Goal: Information Seeking & Learning: Compare options

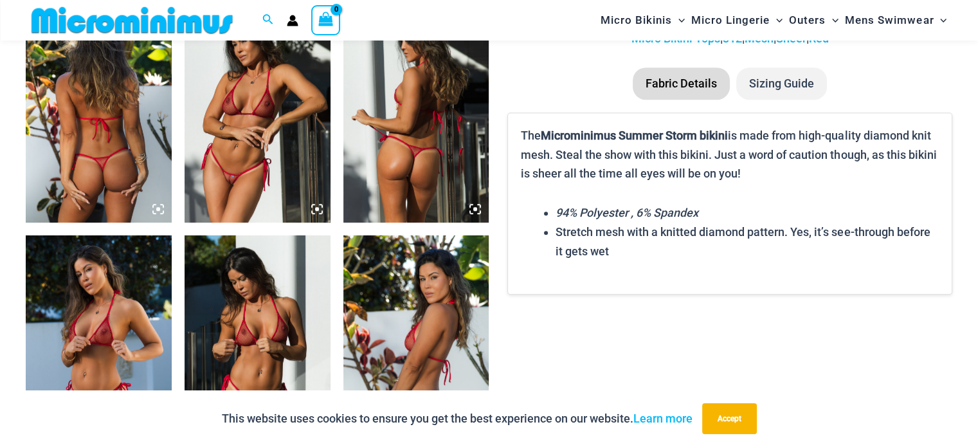
scroll to position [824, 0]
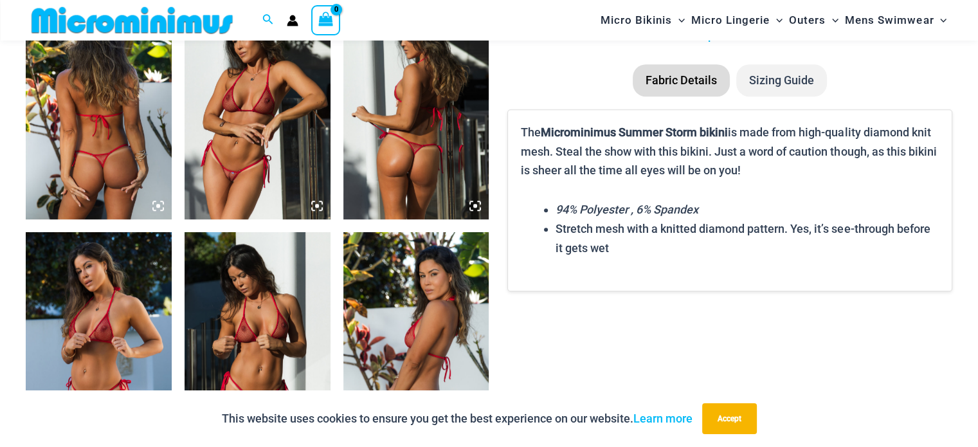
click at [275, 140] on img at bounding box center [258, 110] width 146 height 219
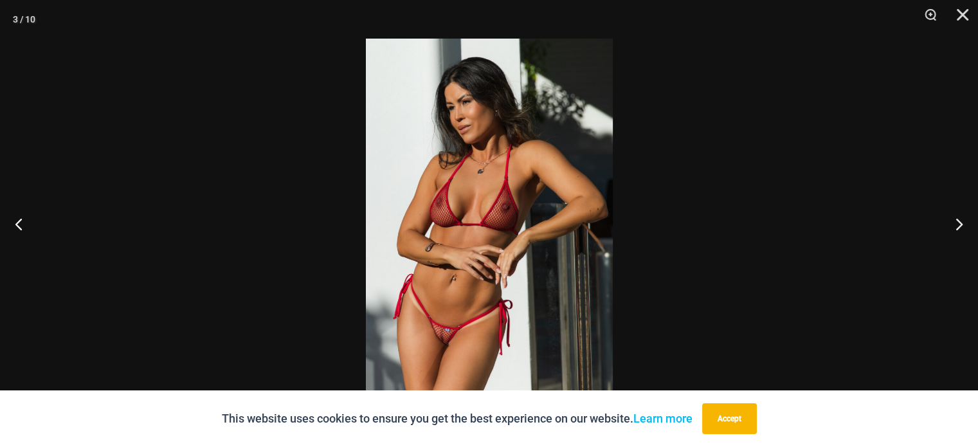
click at [515, 157] on img at bounding box center [489, 224] width 247 height 370
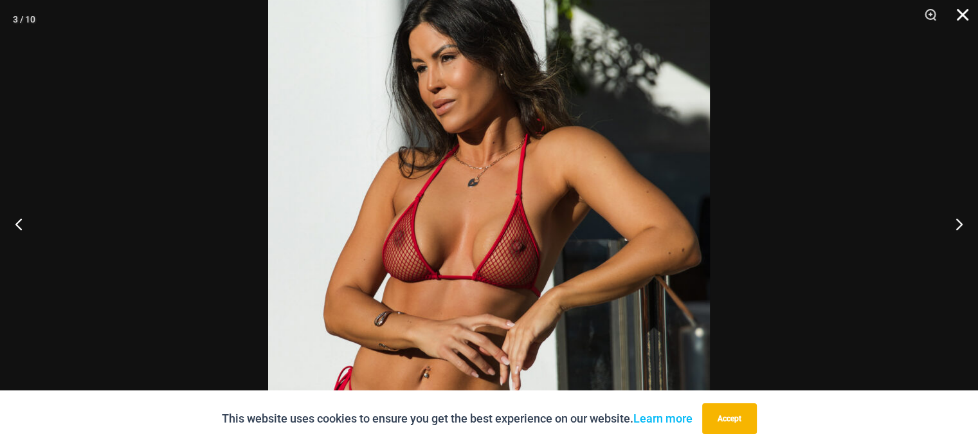
click at [962, 13] on button "Close" at bounding box center [958, 19] width 32 height 39
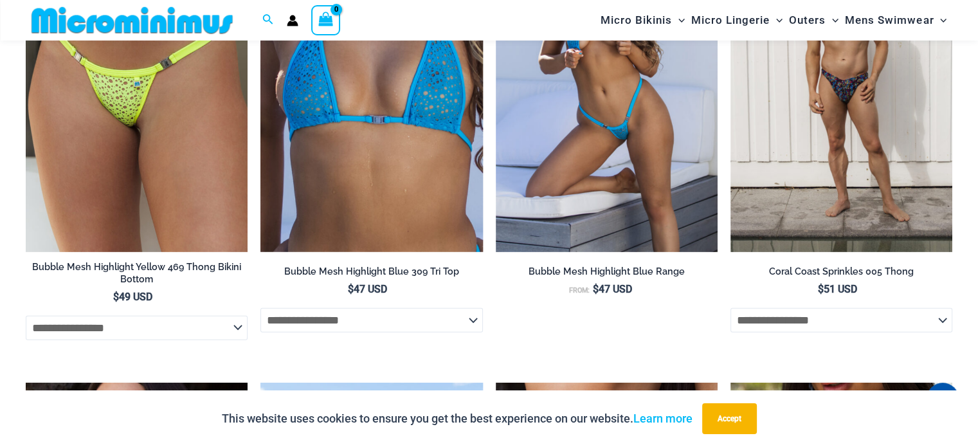
scroll to position [3602, 0]
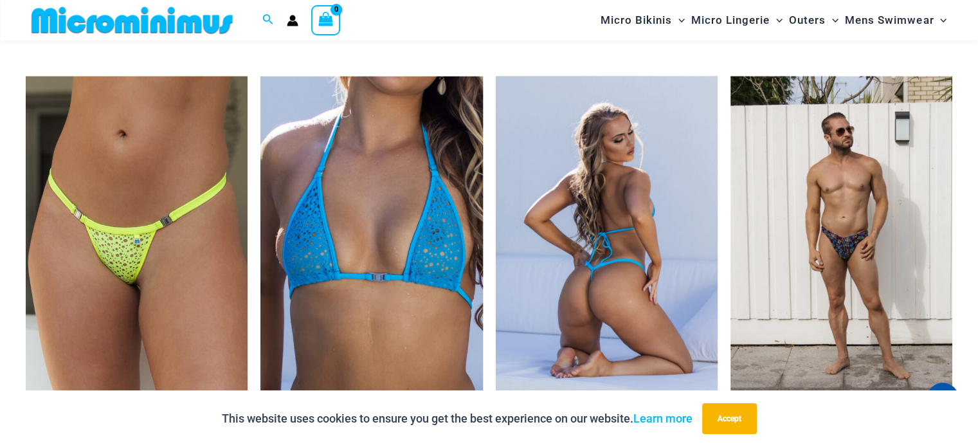
click at [553, 136] on img at bounding box center [607, 243] width 222 height 333
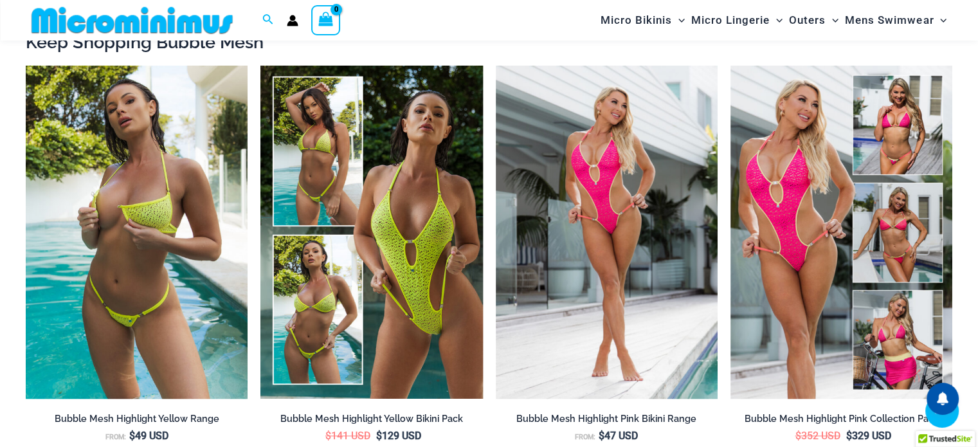
scroll to position [1486, 0]
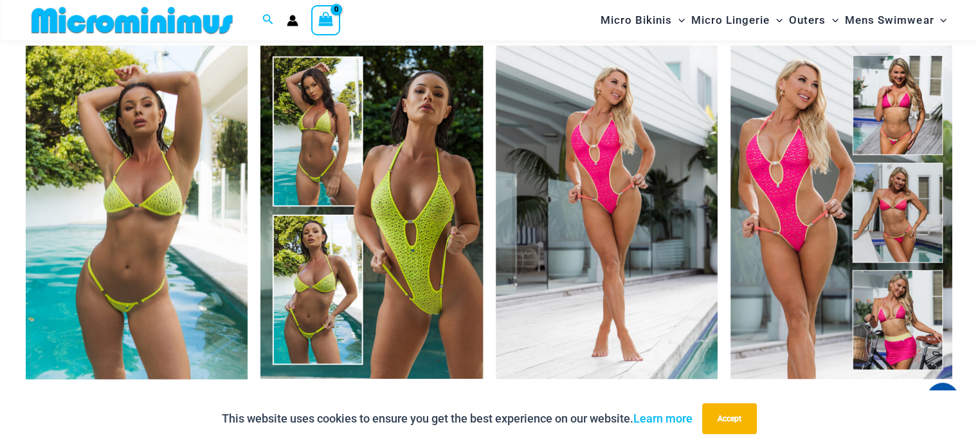
click at [185, 292] on img at bounding box center [137, 212] width 222 height 333
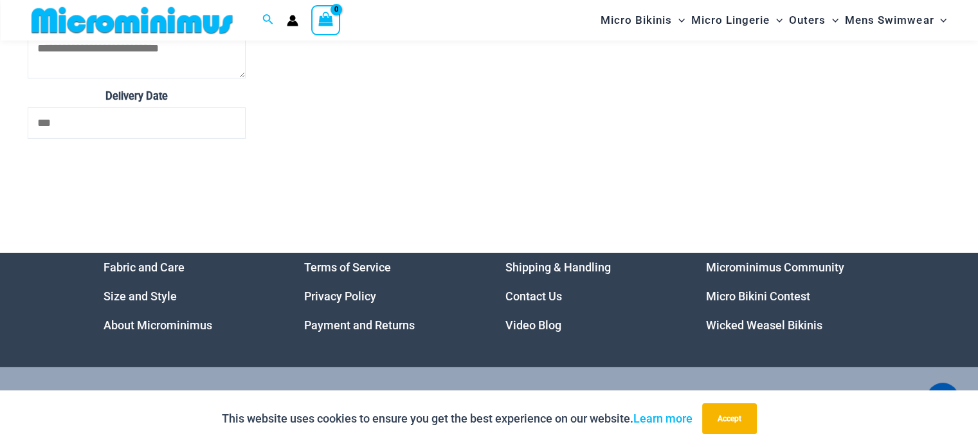
scroll to position [4453, 0]
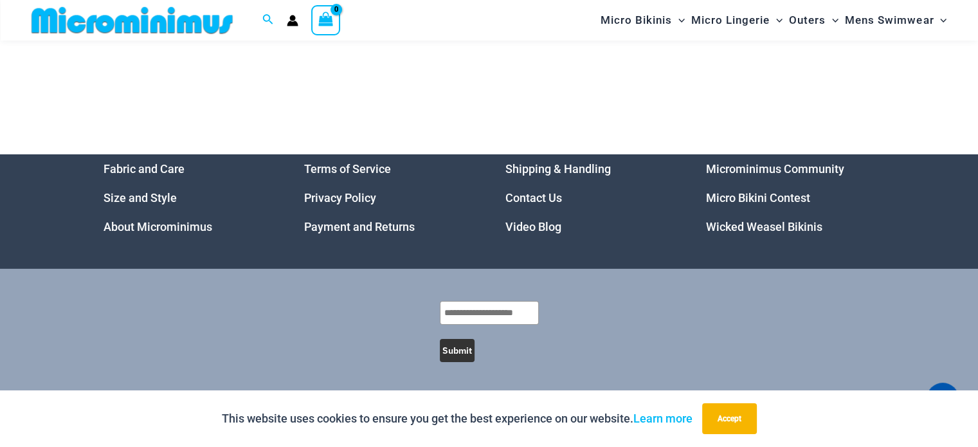
click at [97, 21] on img at bounding box center [132, 20] width 212 height 29
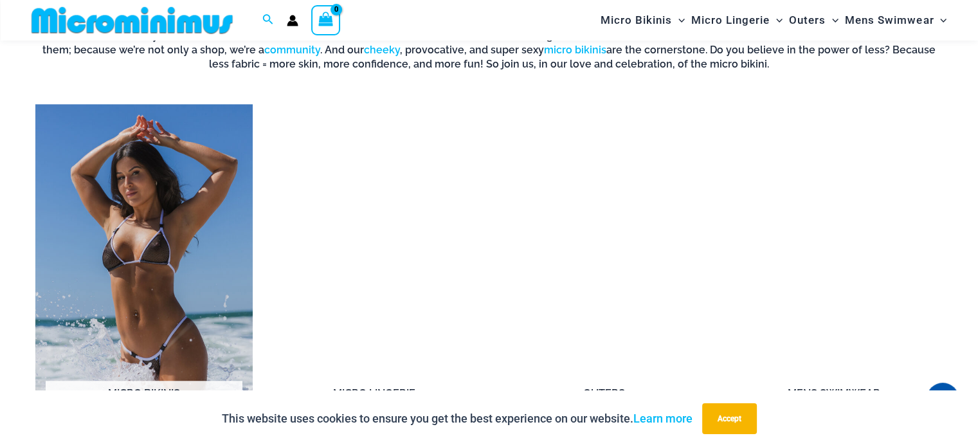
scroll to position [953, 0]
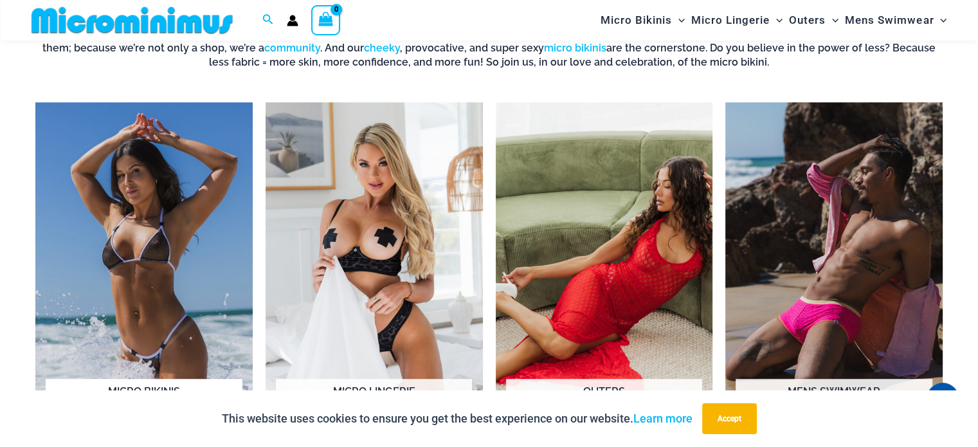
click at [183, 233] on img "Visit product category Micro Bikinis" at bounding box center [143, 269] width 217 height 335
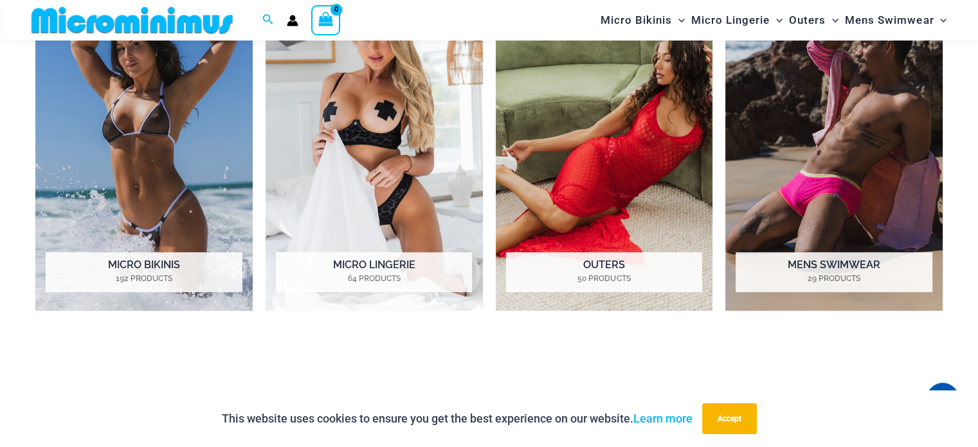
scroll to position [1082, 0]
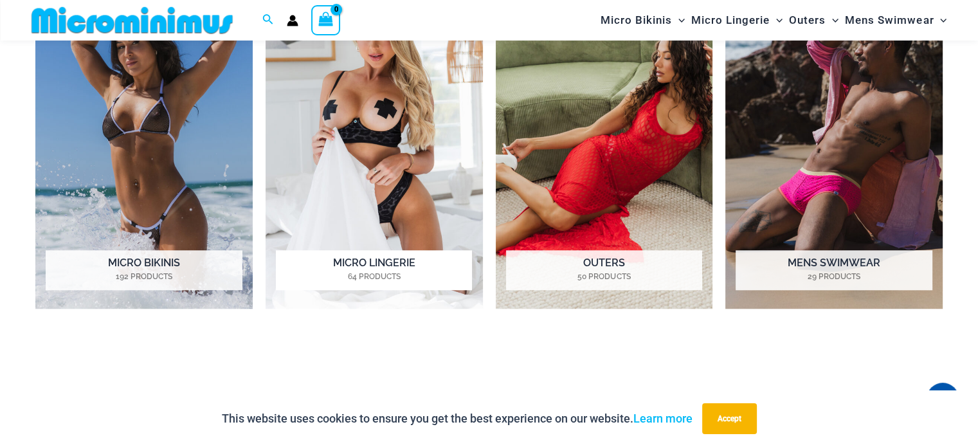
click at [409, 122] on img "Visit product category Micro Lingerie" at bounding box center [374, 141] width 217 height 335
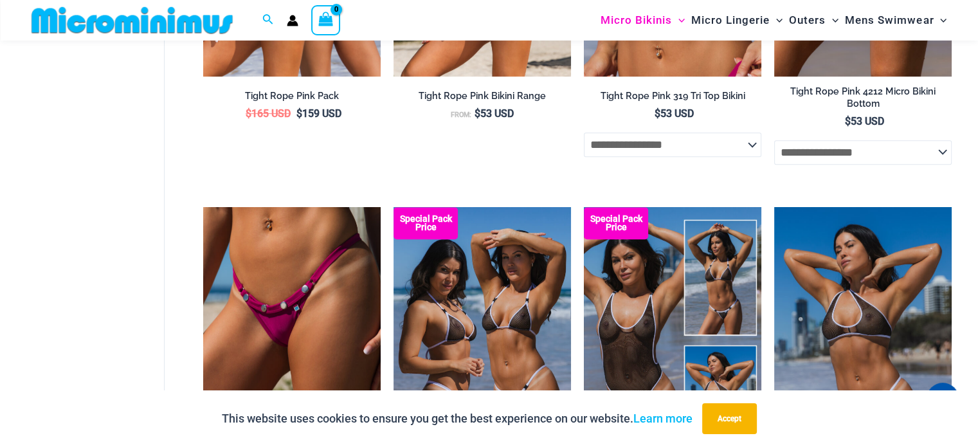
scroll to position [760, 0]
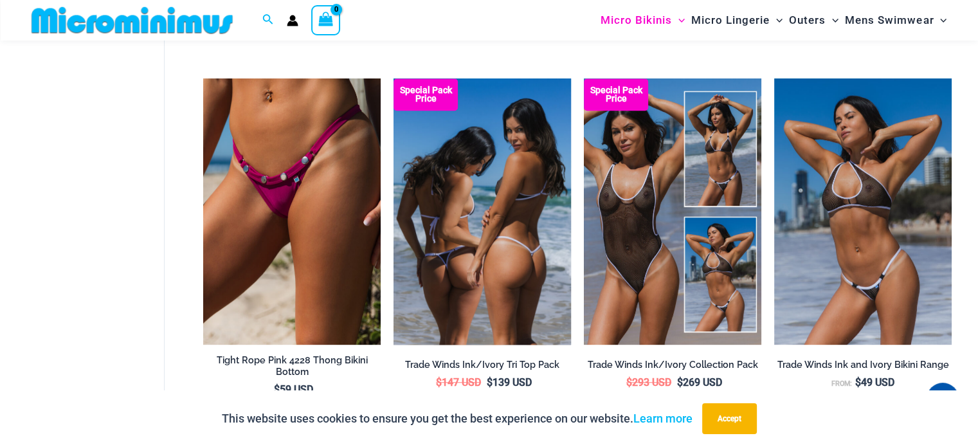
click at [489, 237] on img at bounding box center [481, 211] width 177 height 266
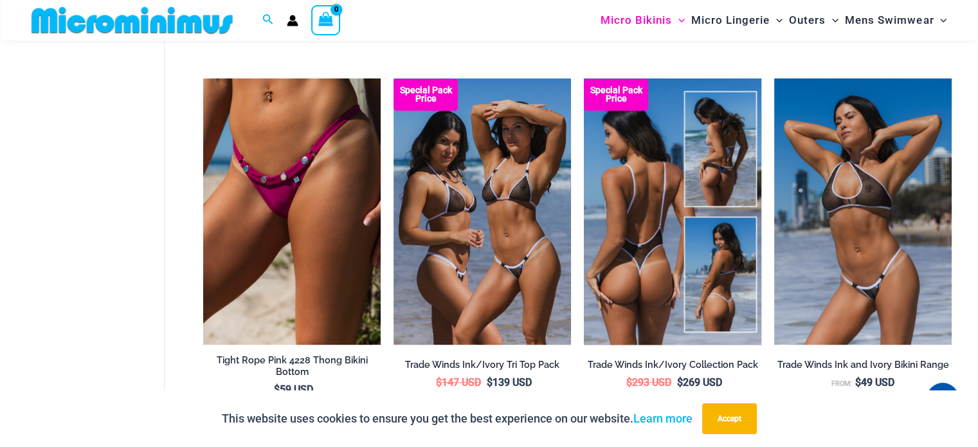
click at [651, 230] on img at bounding box center [672, 211] width 177 height 266
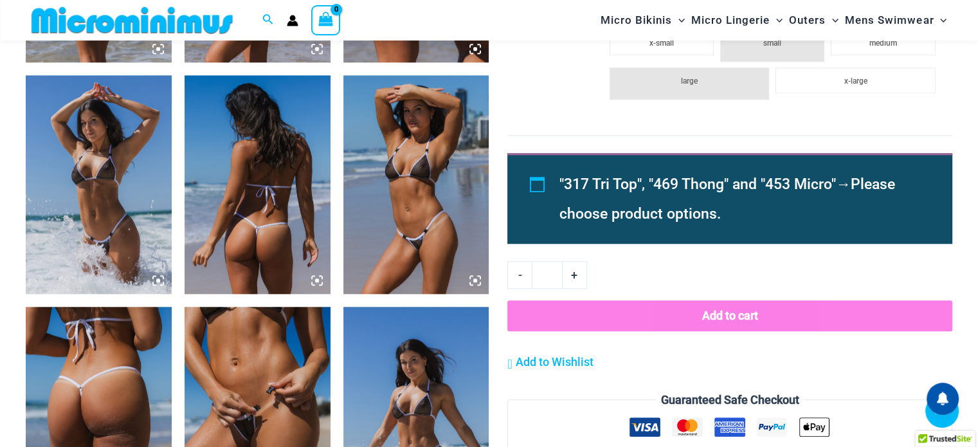
scroll to position [1203, 0]
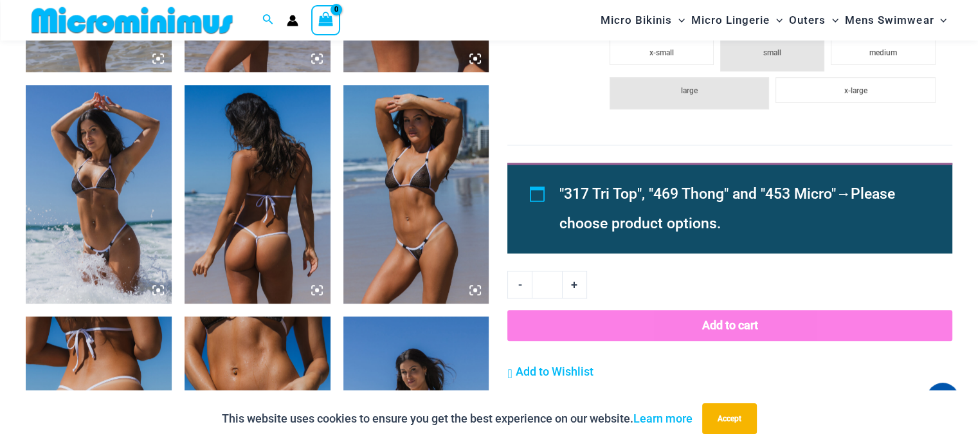
click at [431, 213] on img at bounding box center [416, 194] width 146 height 219
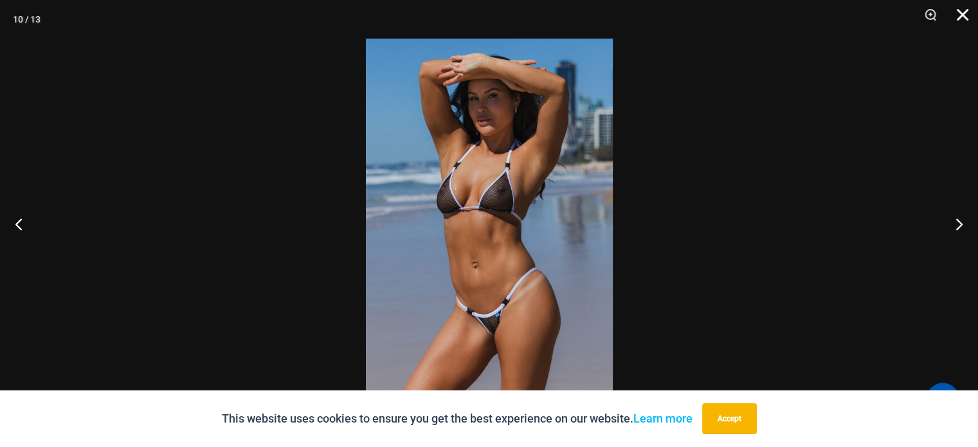
click at [964, 11] on button "Close" at bounding box center [958, 19] width 32 height 39
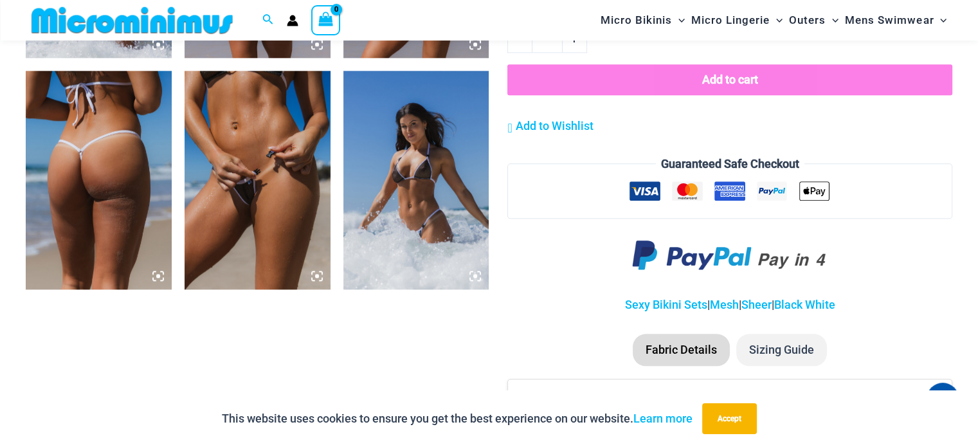
scroll to position [1461, 0]
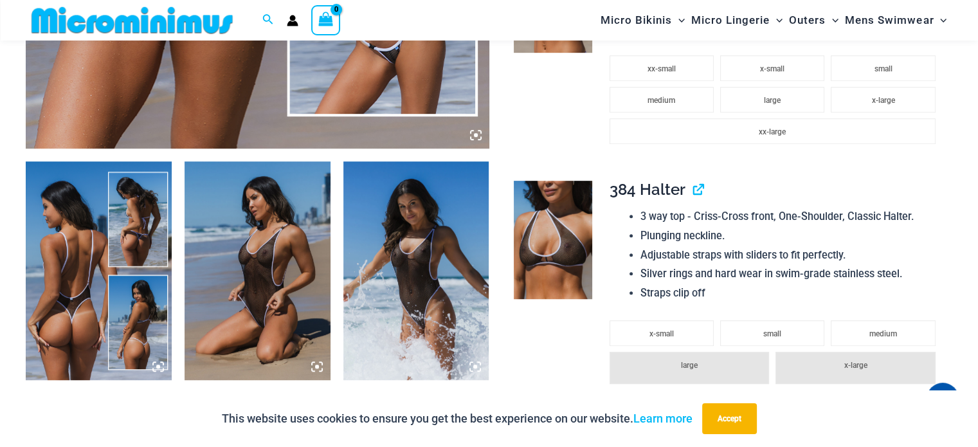
scroll to position [638, 0]
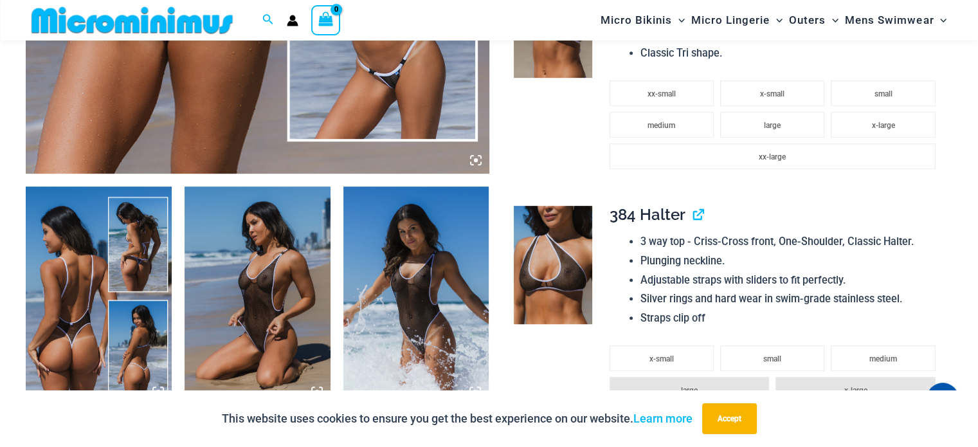
click at [244, 286] on img at bounding box center [258, 295] width 146 height 219
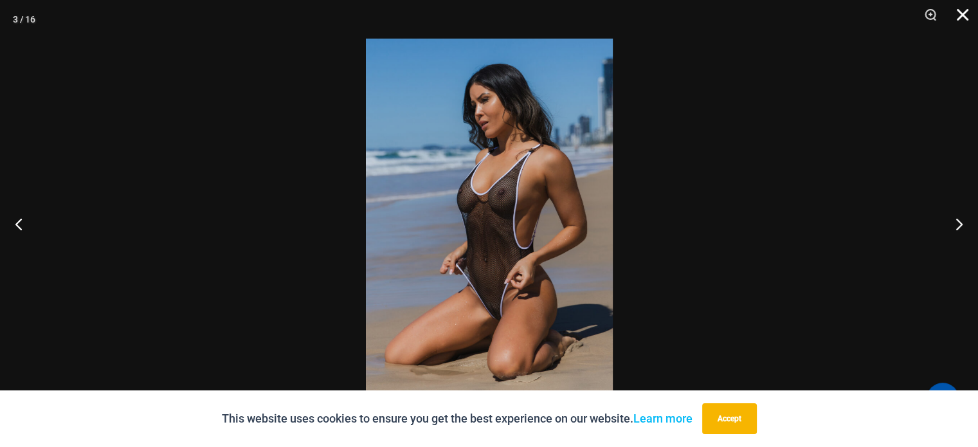
click at [959, 18] on button "Close" at bounding box center [958, 19] width 32 height 39
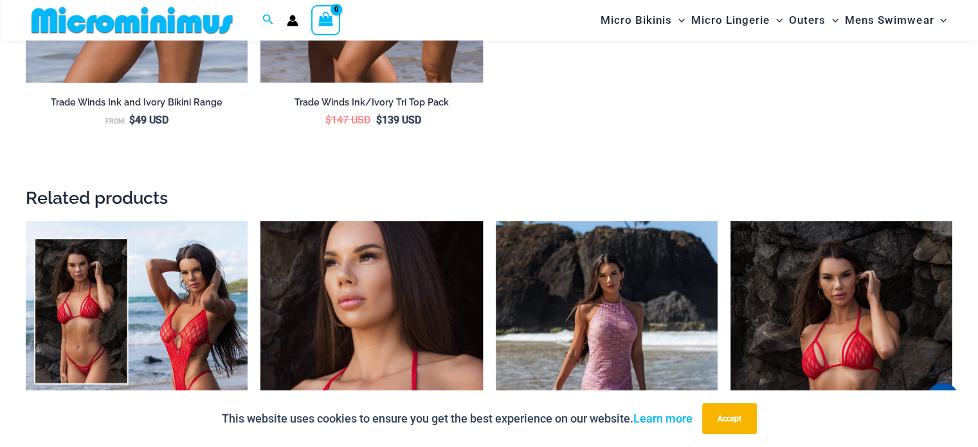
scroll to position [2760, 0]
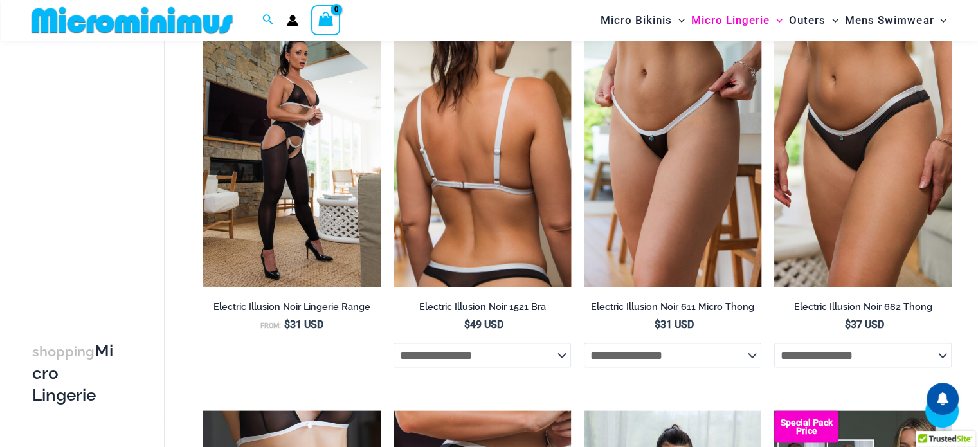
scroll to position [2165, 0]
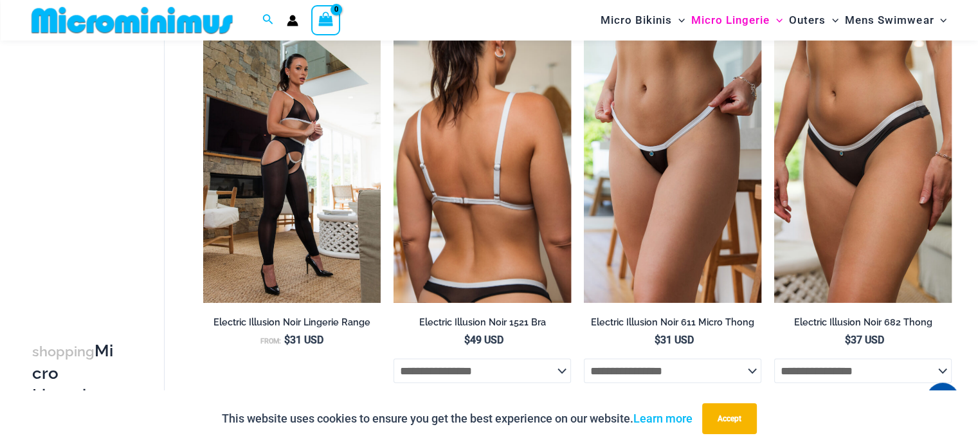
click at [503, 233] on img at bounding box center [481, 169] width 177 height 266
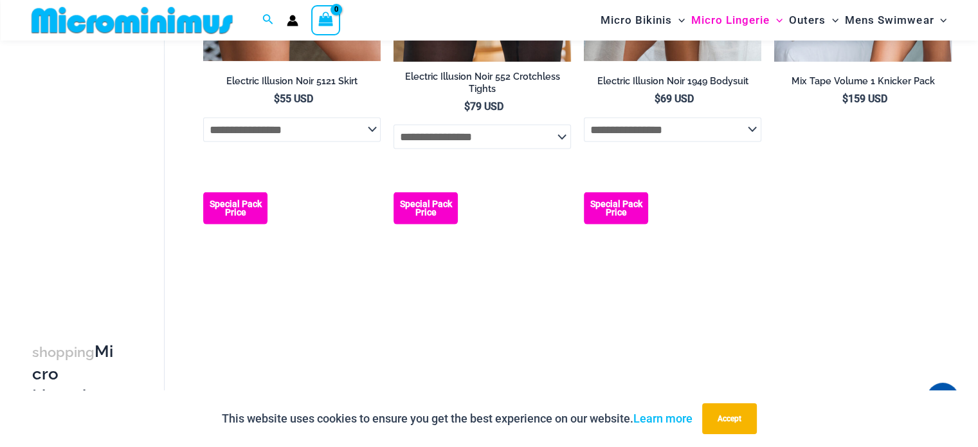
scroll to position [2924, 0]
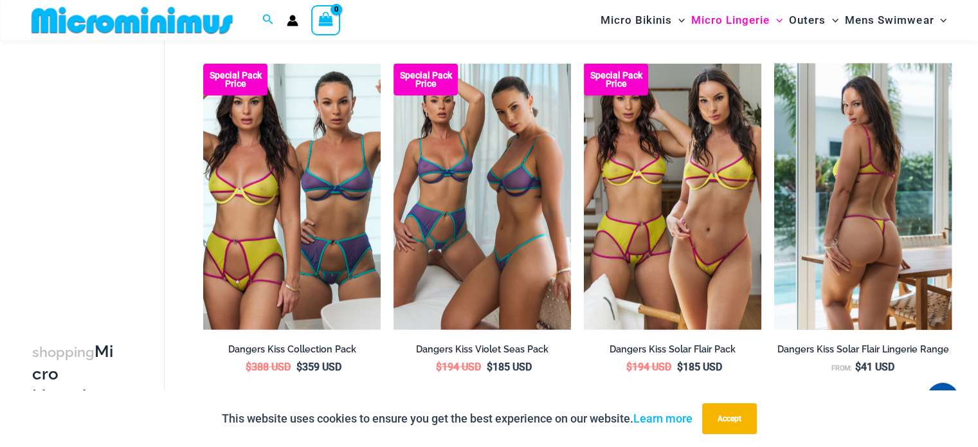
click at [864, 236] on img at bounding box center [862, 197] width 177 height 266
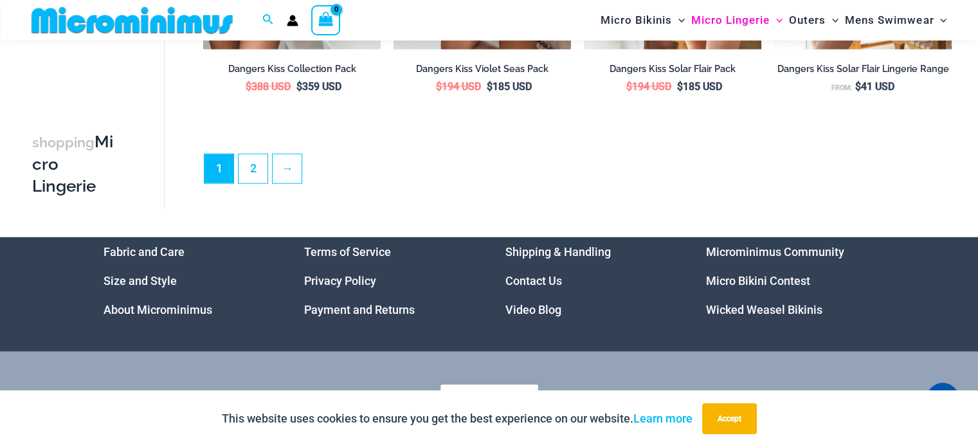
scroll to position [3224, 0]
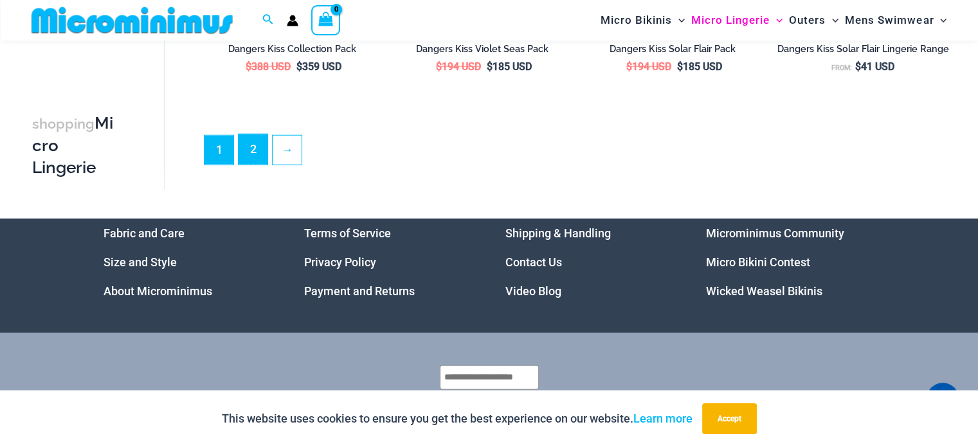
click at [258, 159] on link "2" at bounding box center [253, 149] width 29 height 30
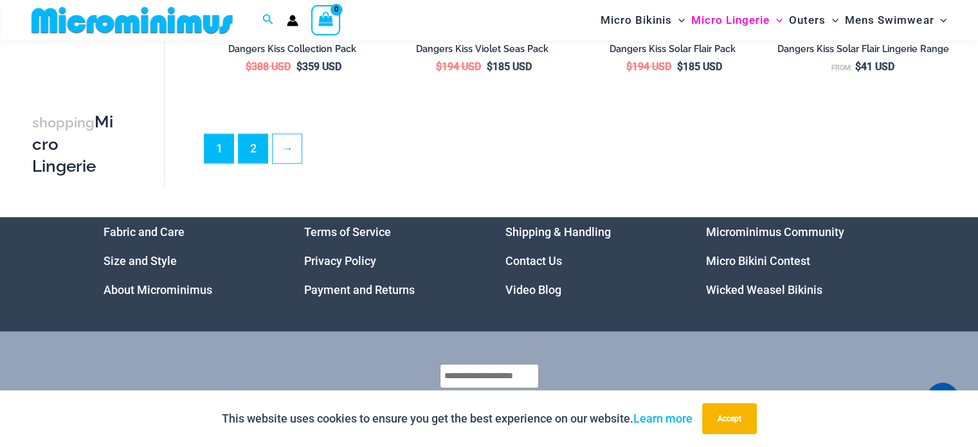
scroll to position [3202, 0]
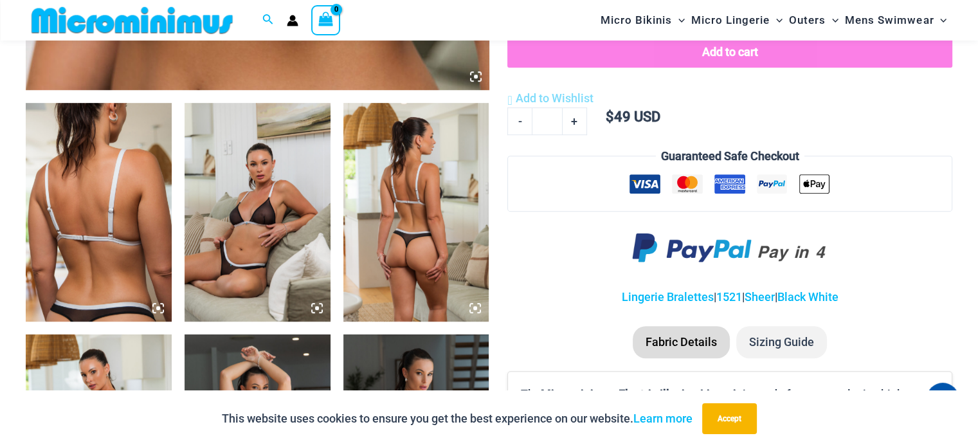
scroll to position [696, 0]
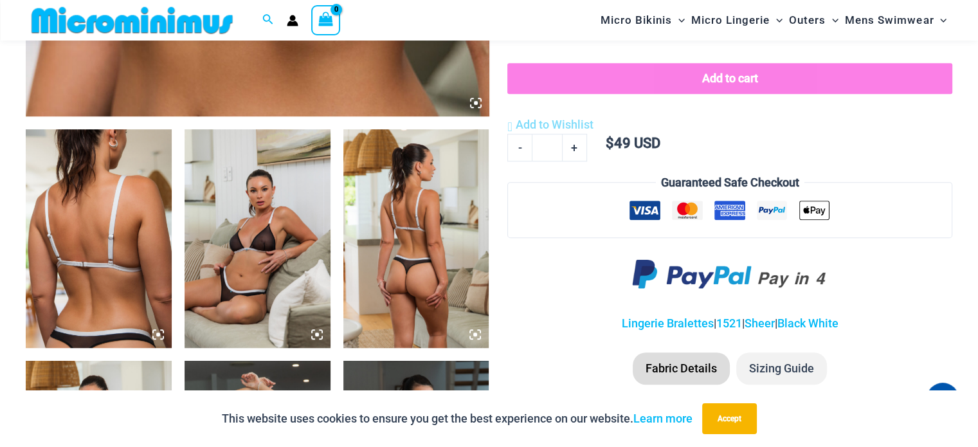
click at [273, 234] on img at bounding box center [258, 238] width 146 height 219
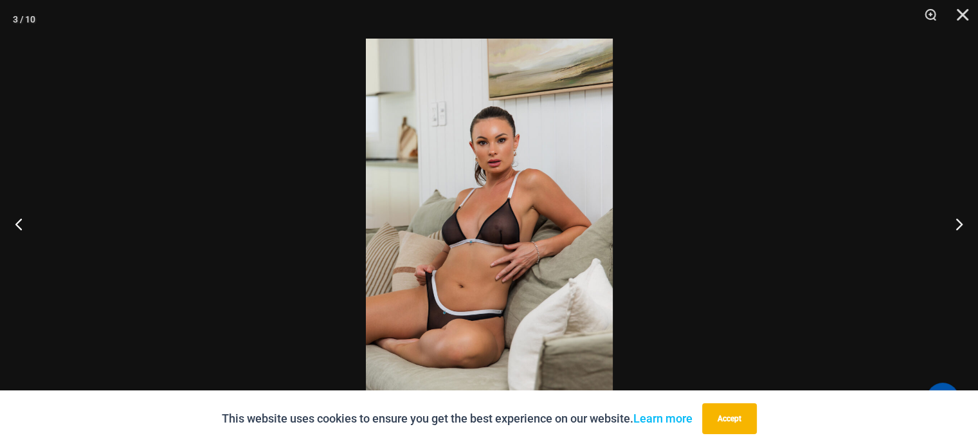
click at [496, 229] on img at bounding box center [489, 224] width 247 height 370
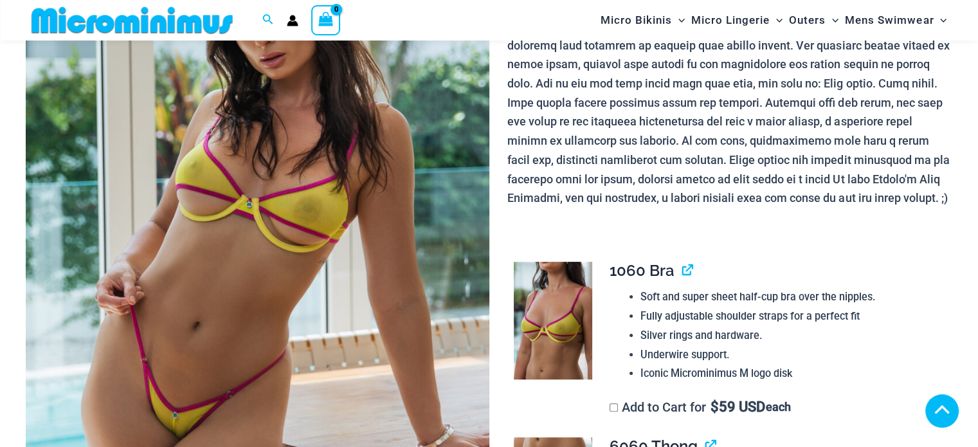
scroll to position [765, 0]
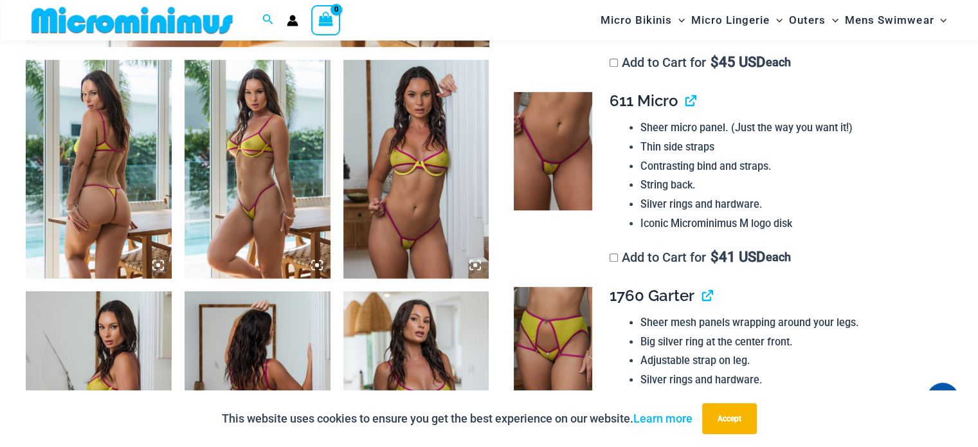
click at [421, 192] on img at bounding box center [416, 169] width 146 height 219
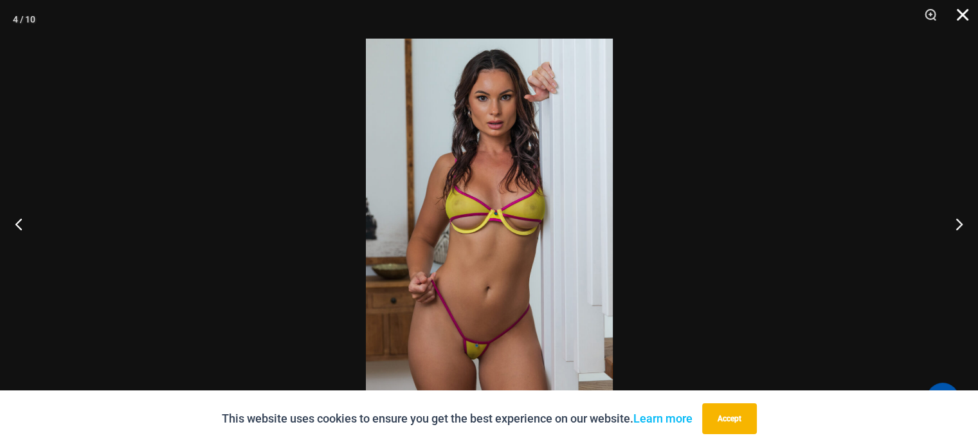
click at [967, 10] on button "Close" at bounding box center [958, 19] width 32 height 39
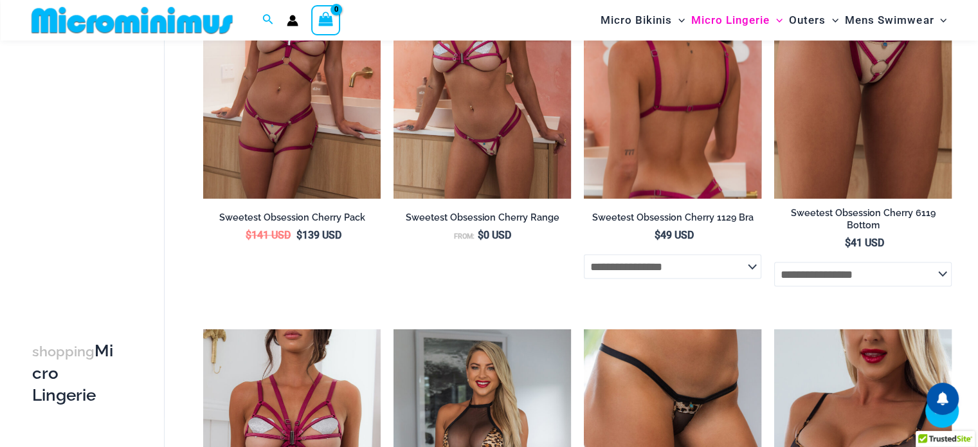
scroll to position [2374, 0]
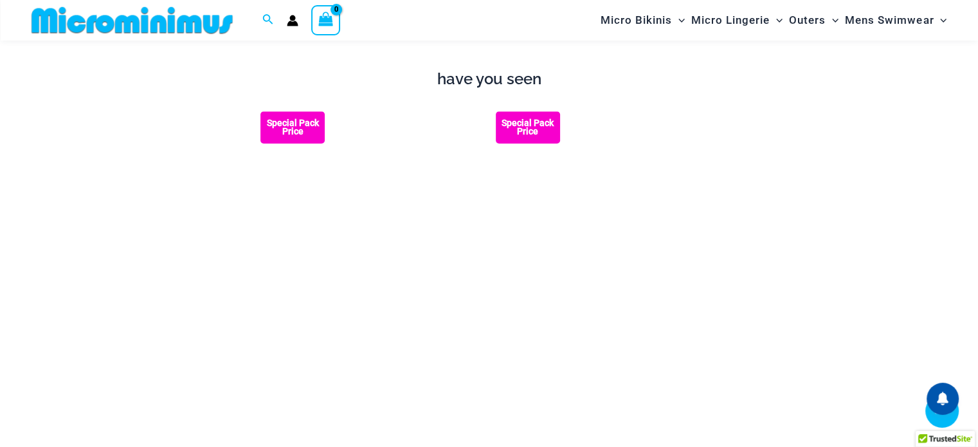
scroll to position [1484, 0]
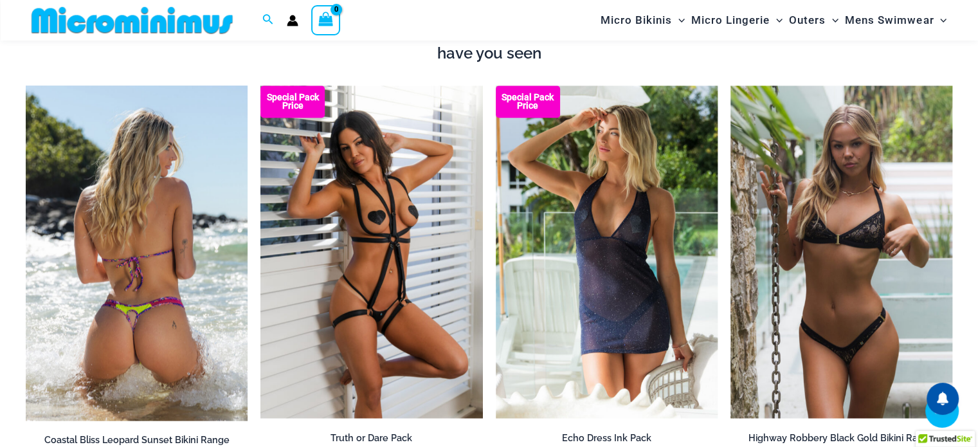
click at [216, 291] on img at bounding box center [137, 253] width 222 height 335
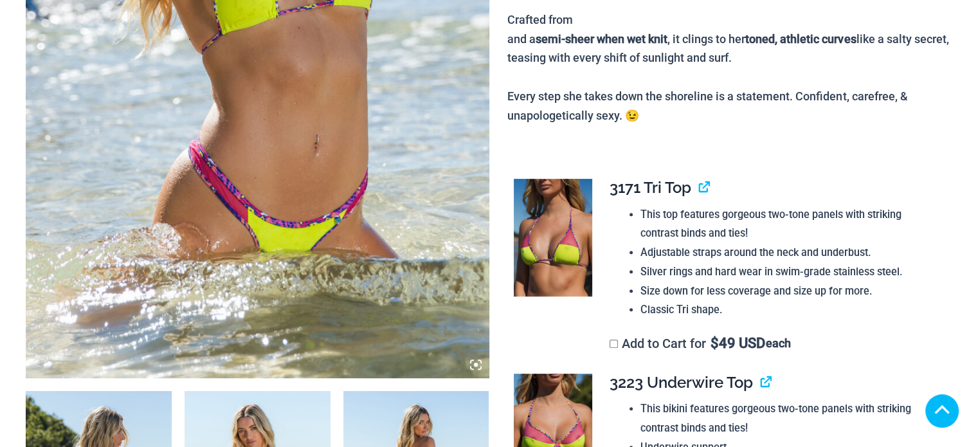
scroll to position [749, 0]
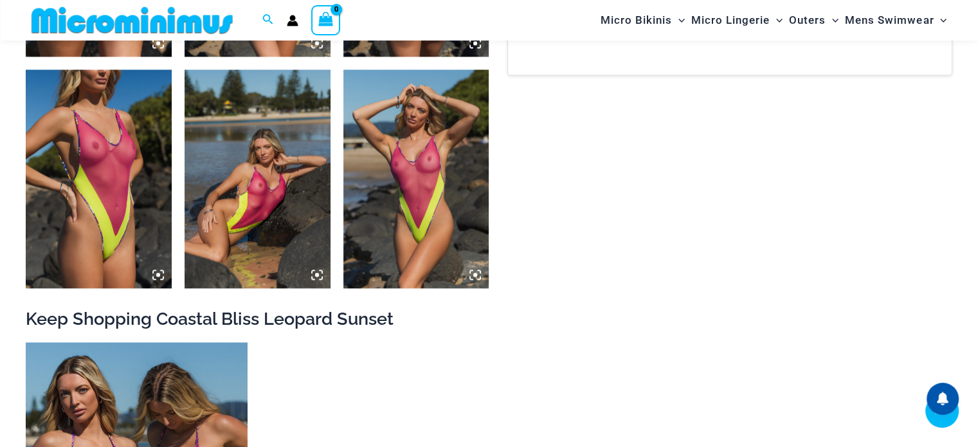
click at [431, 192] on img at bounding box center [416, 178] width 146 height 219
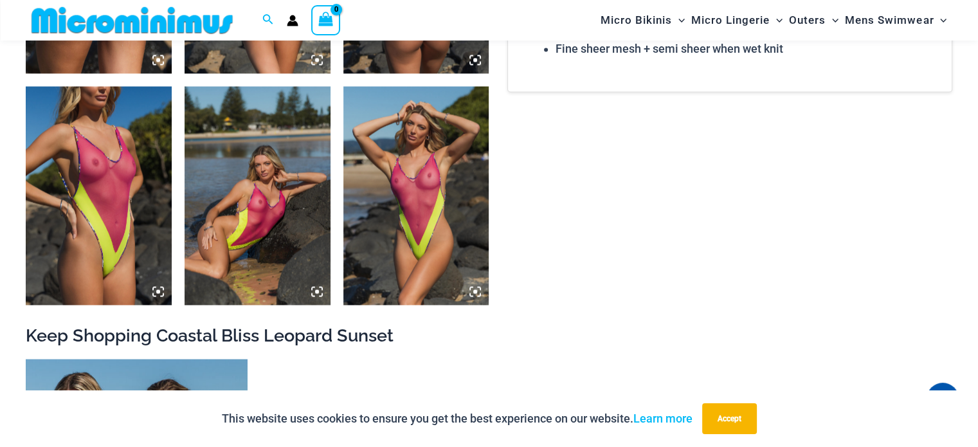
click at [422, 214] on img at bounding box center [416, 195] width 146 height 219
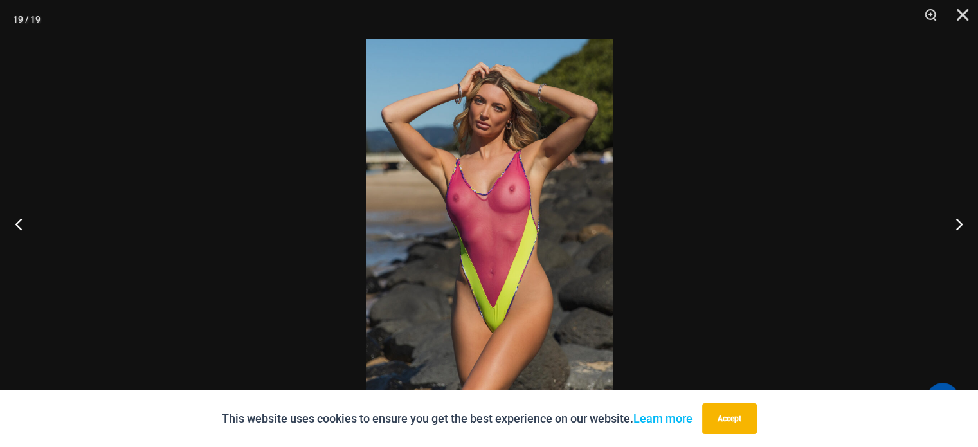
click at [464, 203] on img at bounding box center [489, 224] width 247 height 370
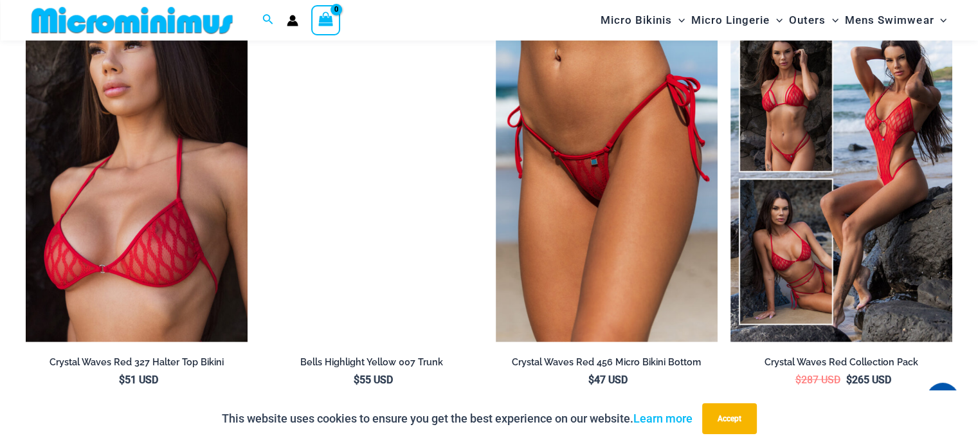
scroll to position [2728, 0]
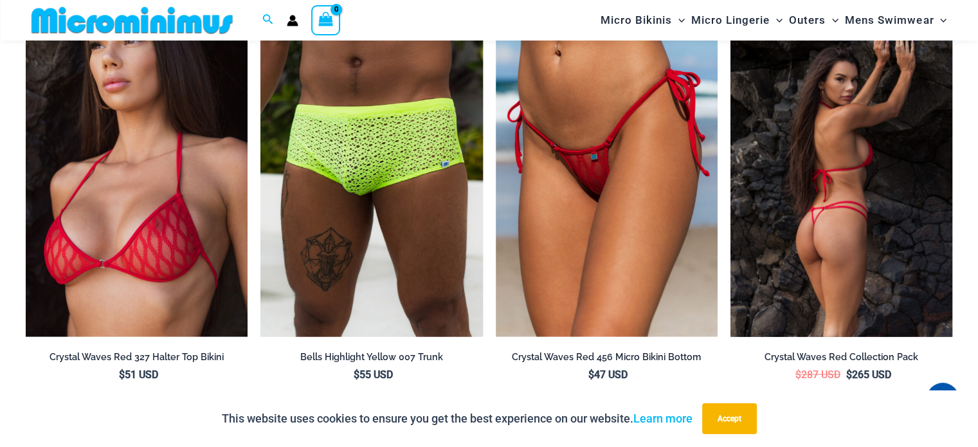
click at [850, 189] on img at bounding box center [841, 170] width 222 height 333
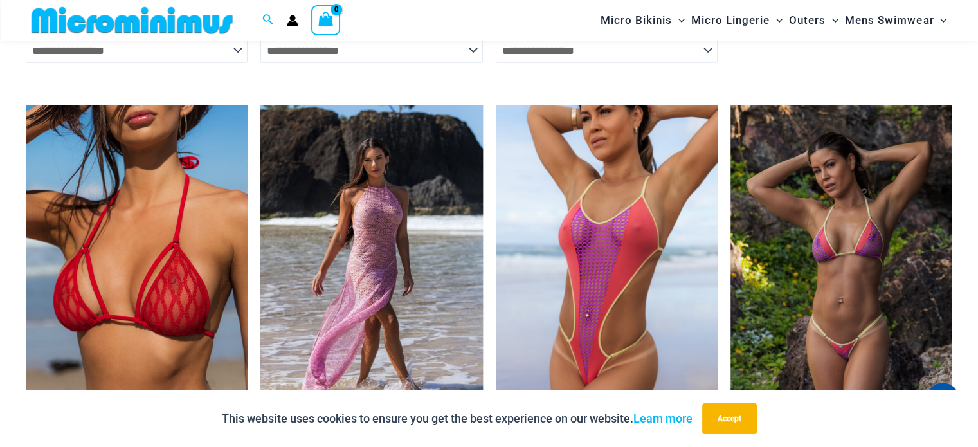
scroll to position [3088, 0]
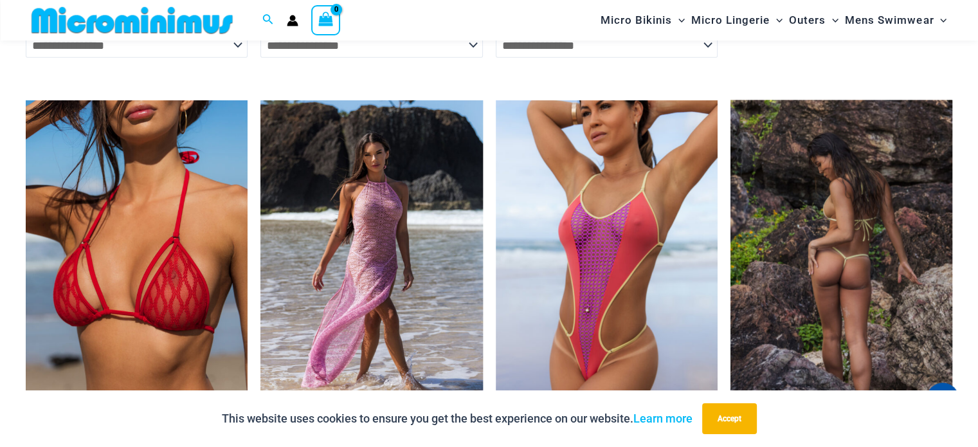
click at [898, 244] on img at bounding box center [841, 266] width 222 height 333
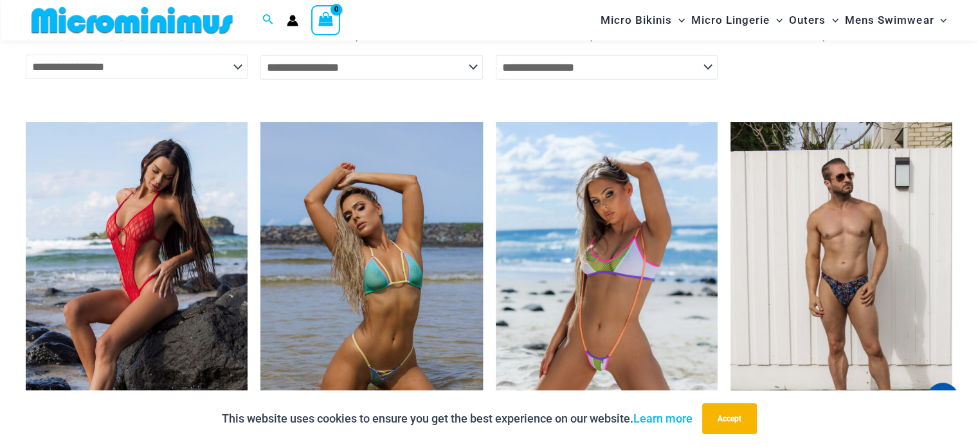
scroll to position [4022, 0]
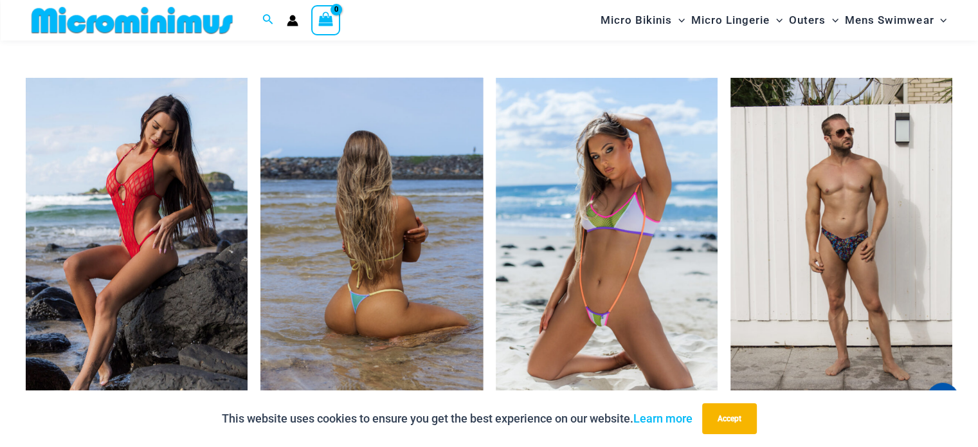
click at [429, 262] on img at bounding box center [371, 244] width 222 height 333
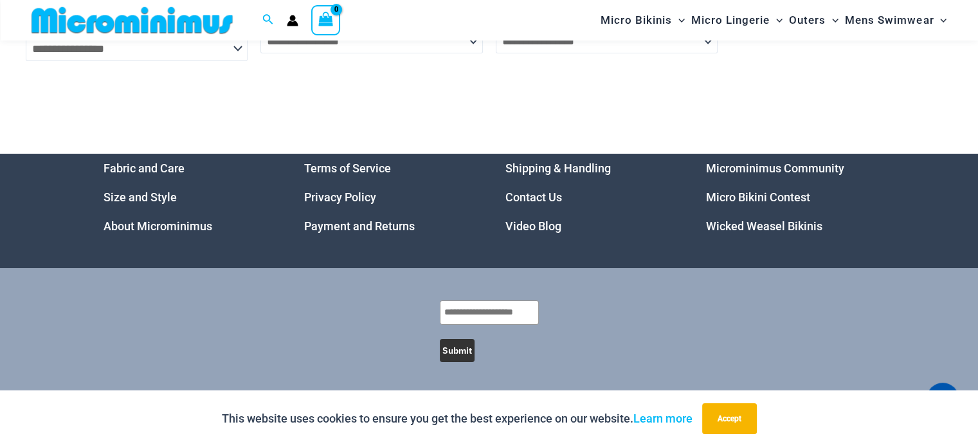
scroll to position [4921, 0]
click at [771, 225] on link "Wicked Weasel Bikinis" at bounding box center [764, 226] width 116 height 14
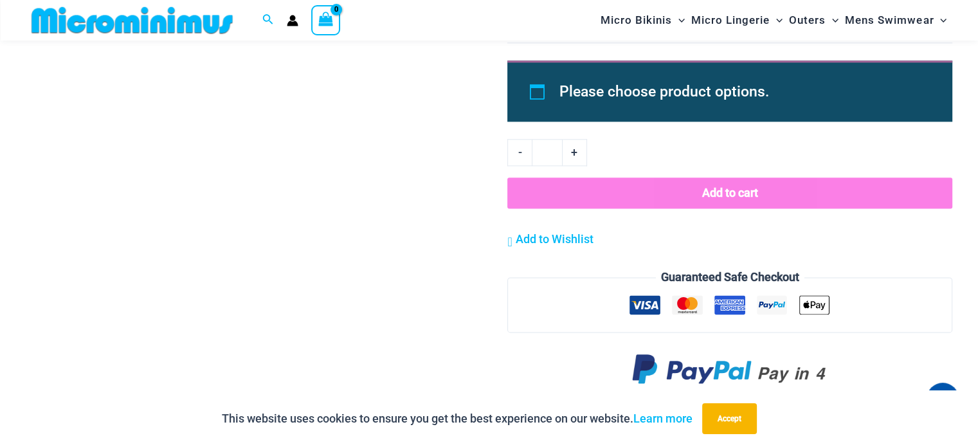
scroll to position [1660, 0]
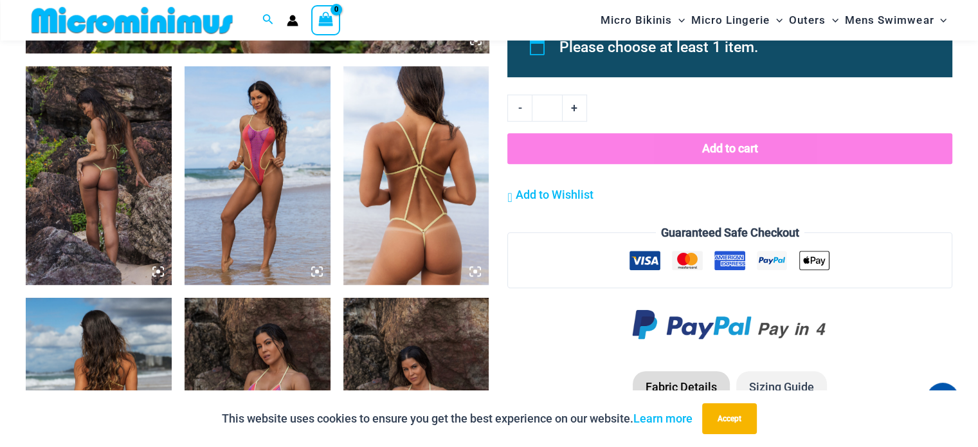
scroll to position [897, 0]
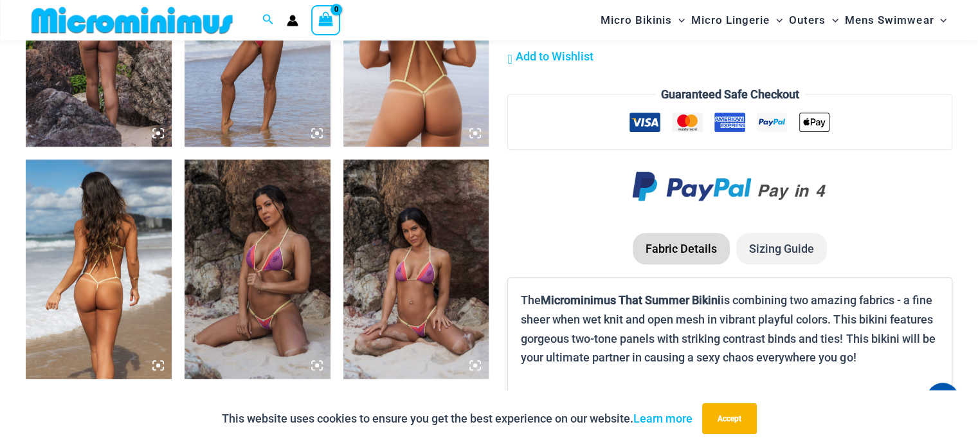
click at [415, 261] on img at bounding box center [416, 268] width 146 height 219
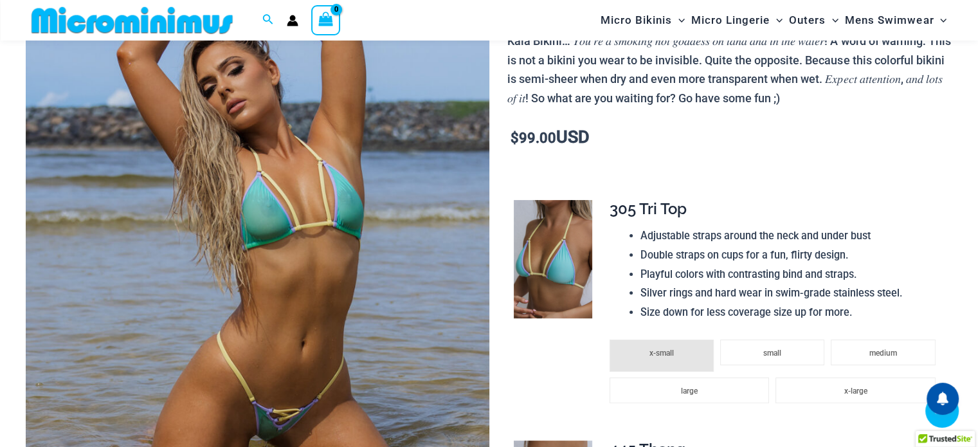
scroll to position [1145, 0]
